Goal: Transaction & Acquisition: Purchase product/service

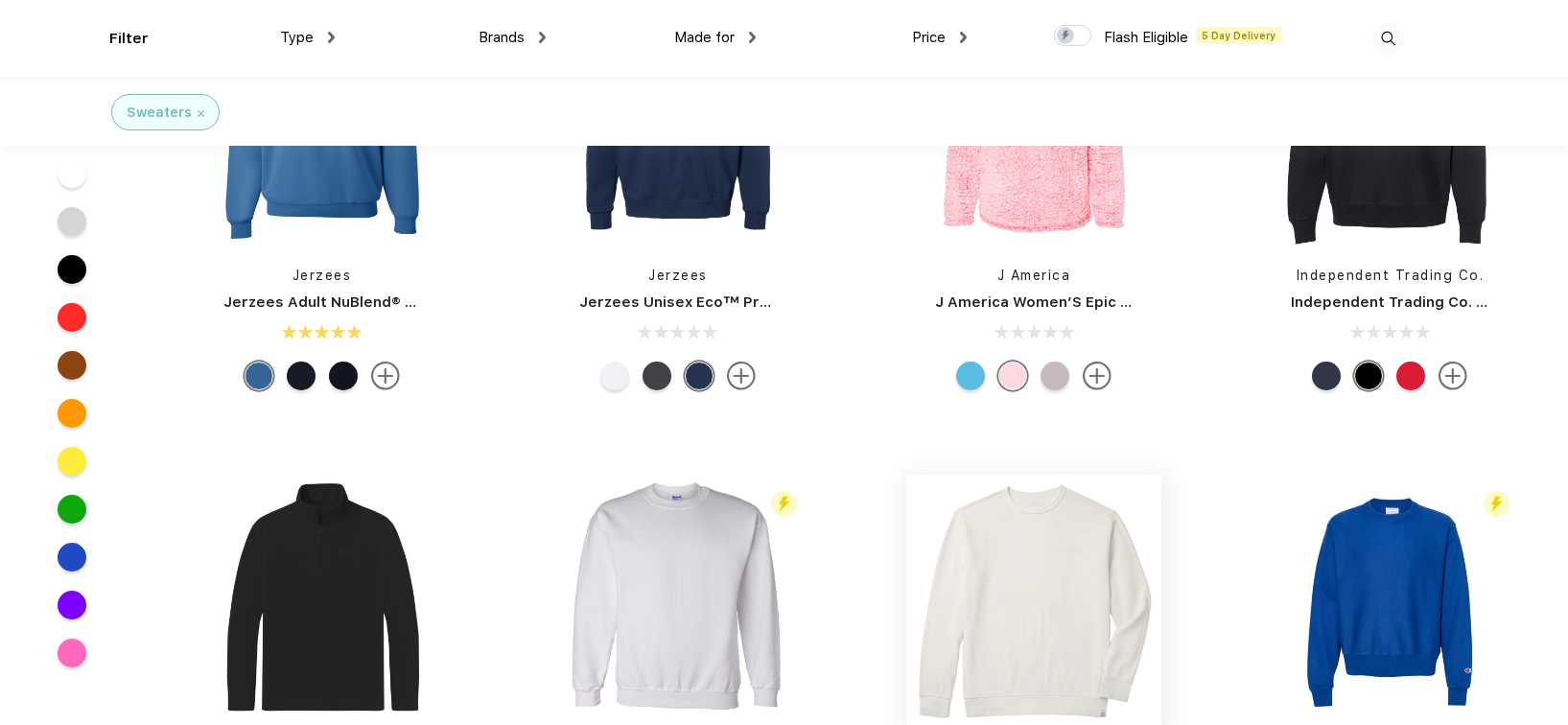
scroll to position [3732, 0]
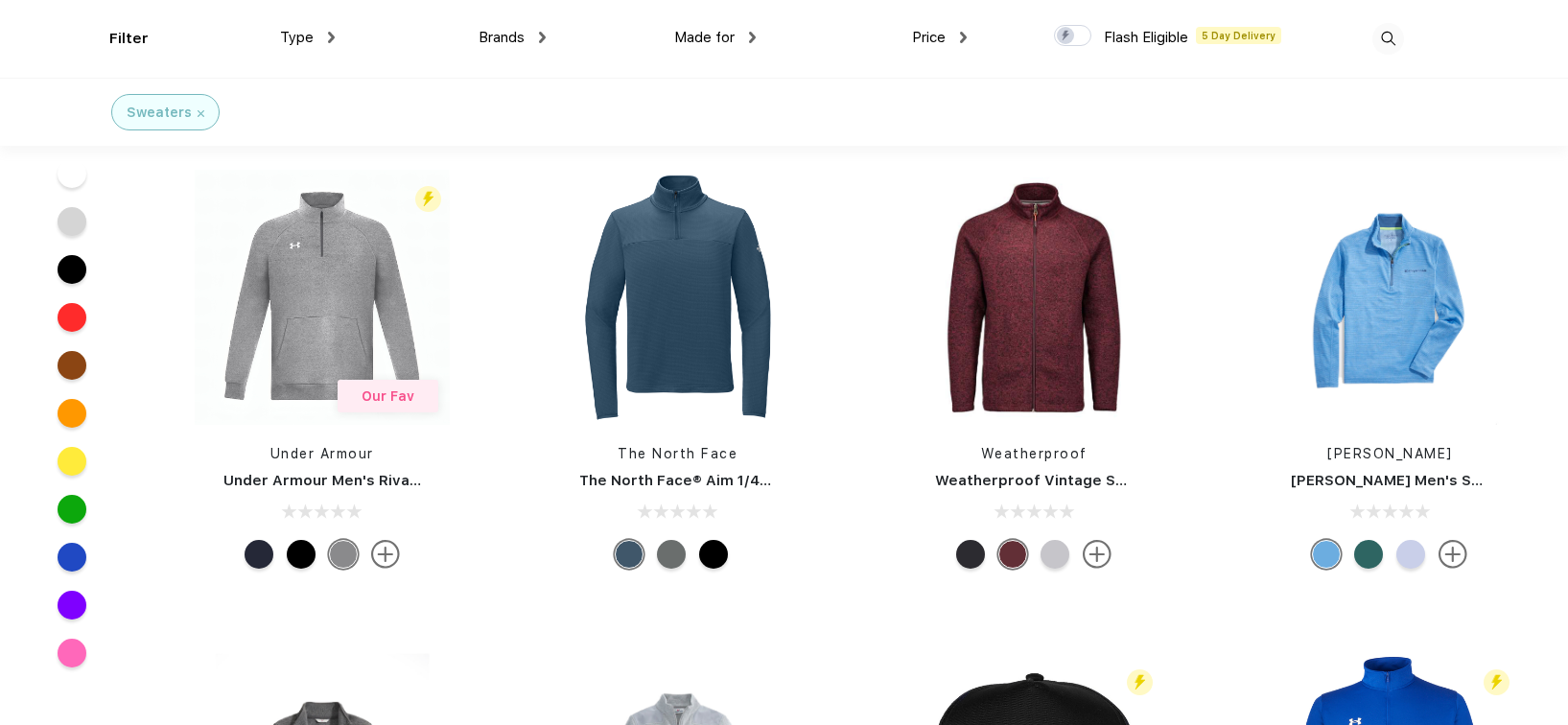
scroll to position [4128, 0]
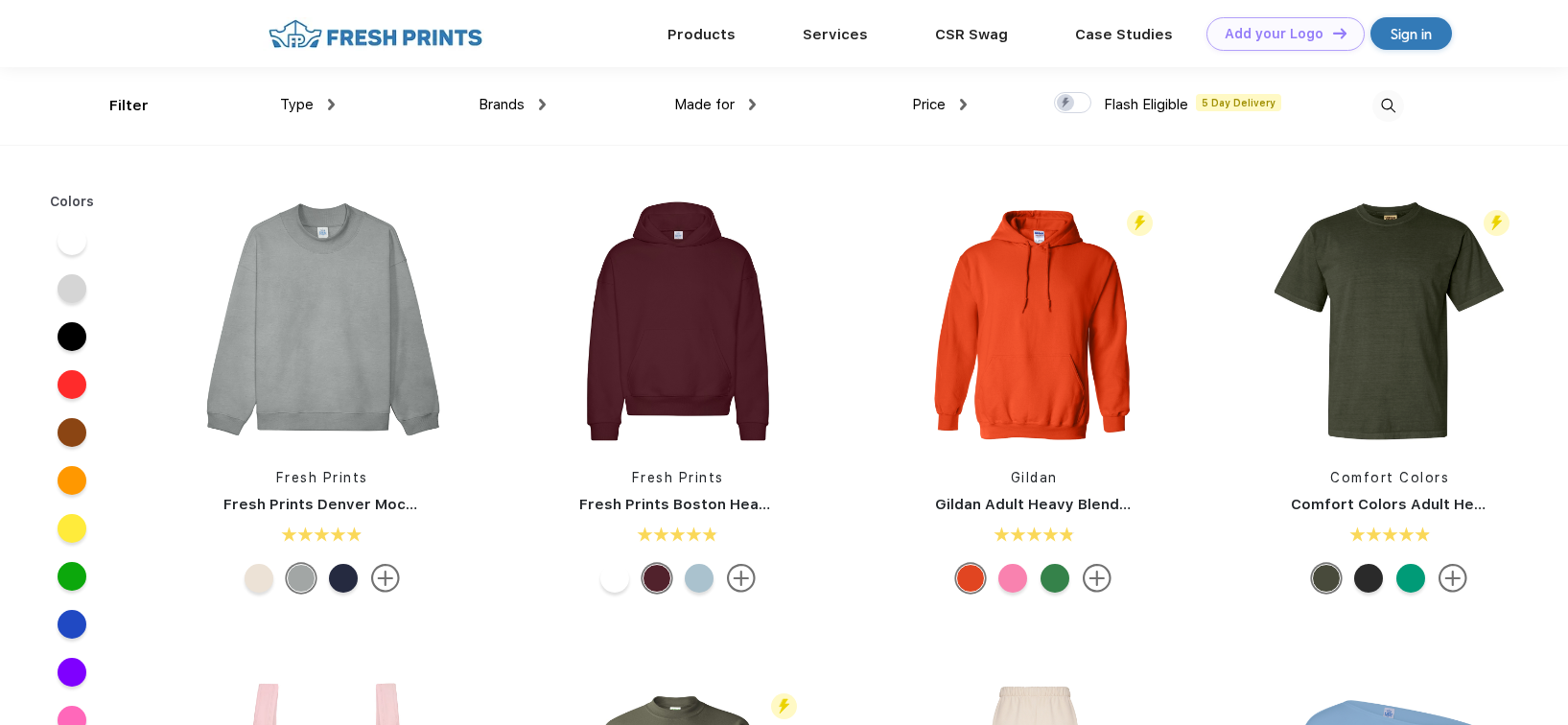
scroll to position [1, 0]
click at [328, 95] on div "Type" at bounding box center [307, 104] width 55 height 22
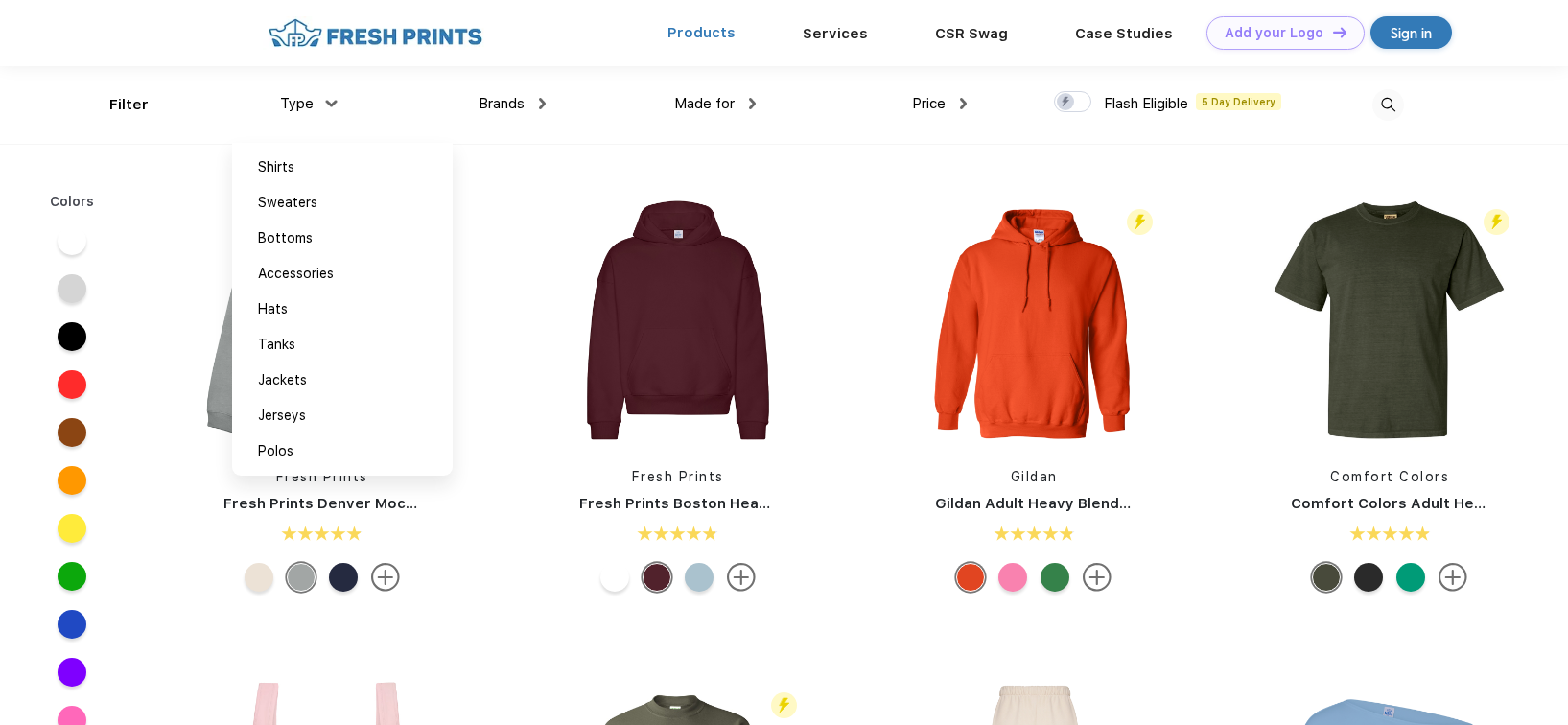
click at [697, 26] on link "Products" at bounding box center [701, 32] width 69 height 17
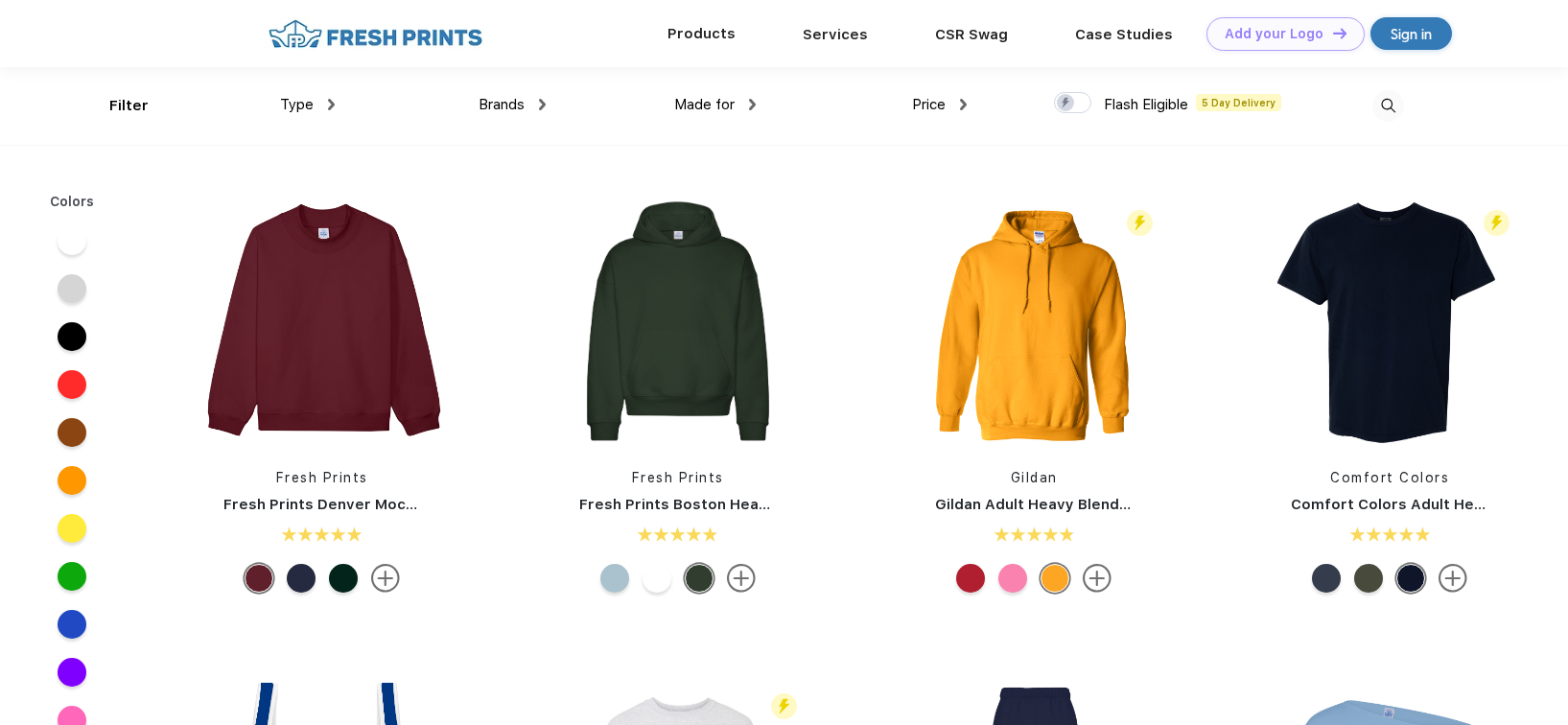
scroll to position [1, 0]
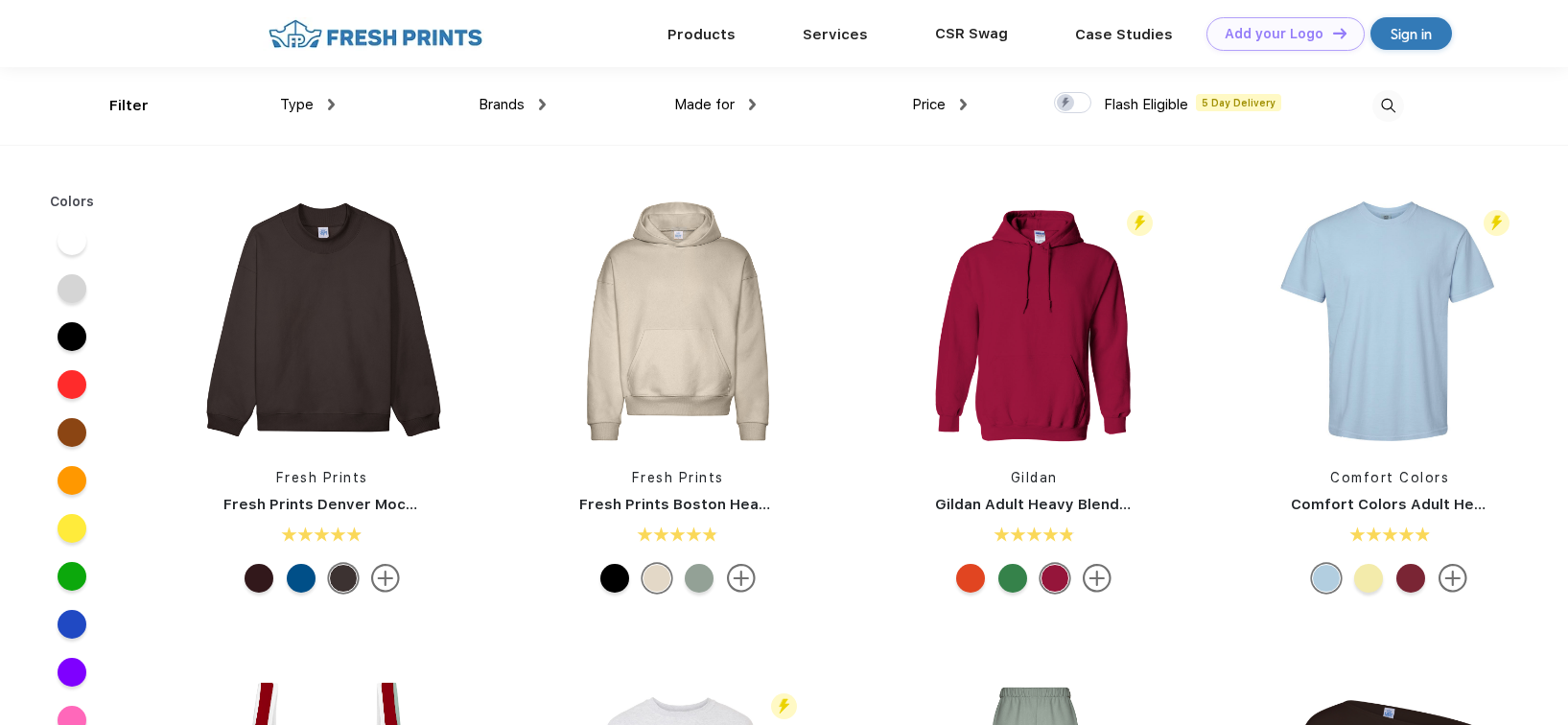
scroll to position [1, 0]
click at [962, 32] on link "CSR Swag" at bounding box center [971, 32] width 72 height 17
